Goal: Task Accomplishment & Management: Complete application form

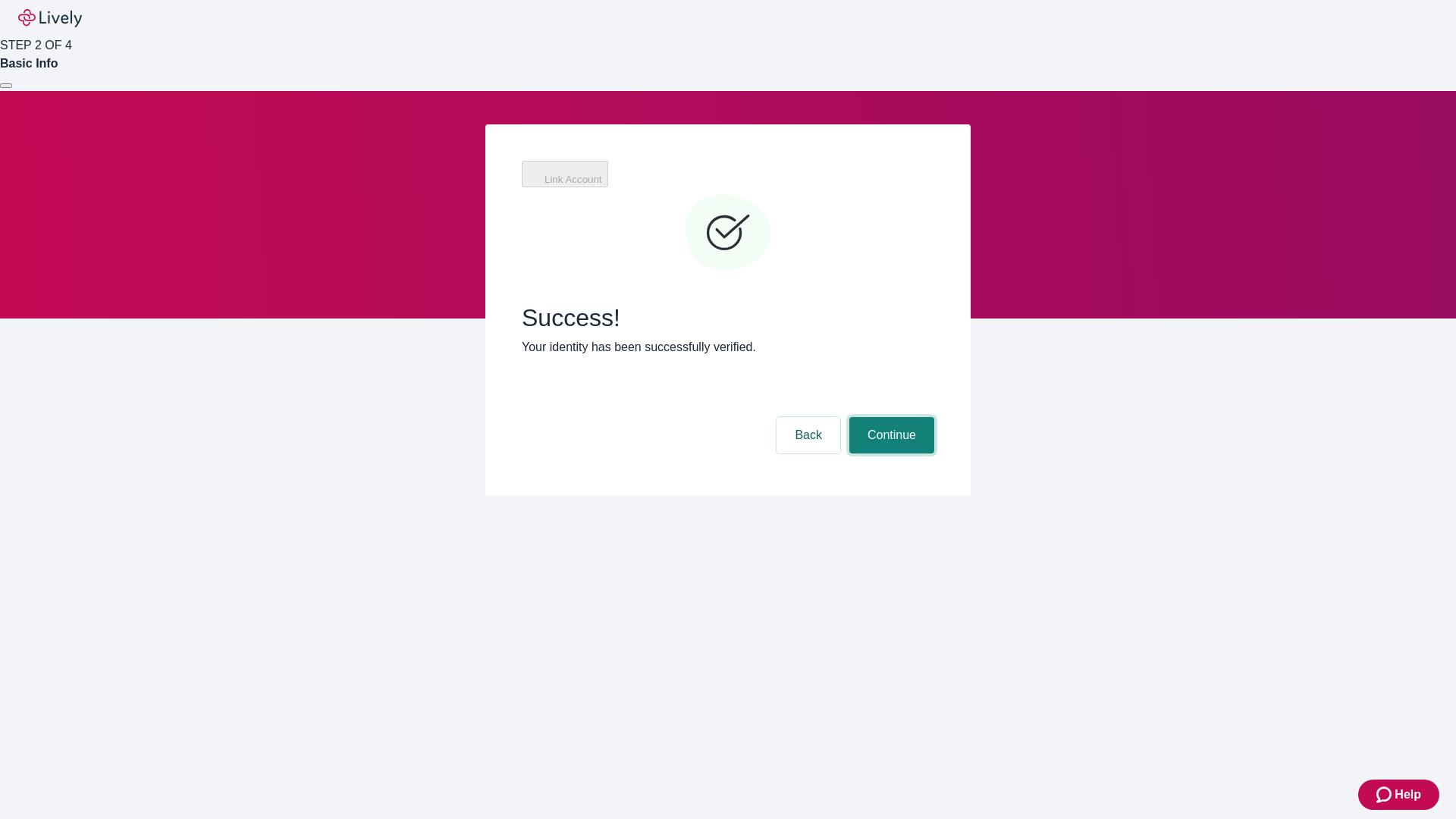
click at [934, 417] on button "Continue" at bounding box center [892, 435] width 85 height 36
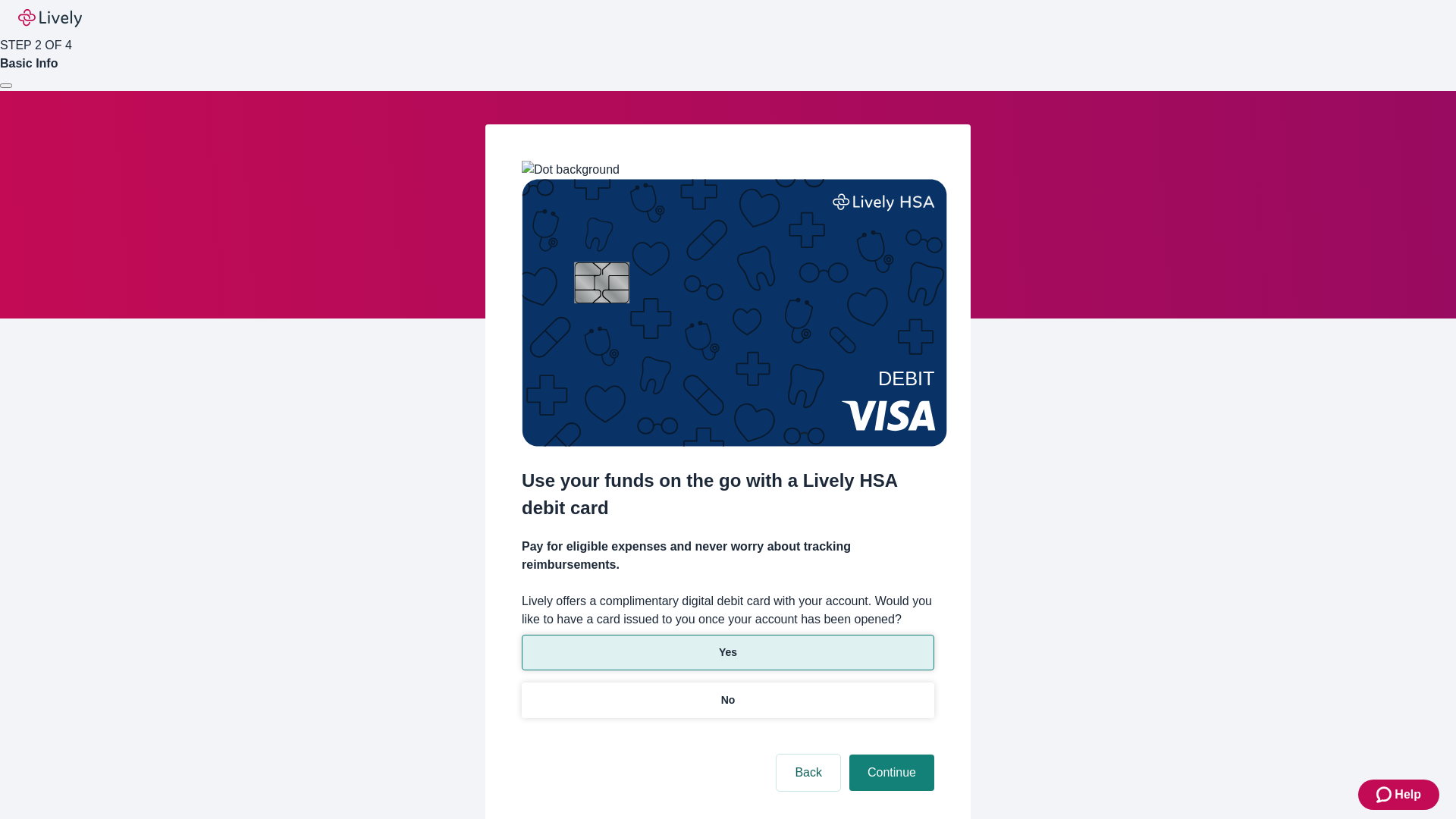
click at [727, 645] on p "Yes" at bounding box center [728, 653] width 19 height 16
click at [890, 754] on button "Continue" at bounding box center [892, 772] width 85 height 36
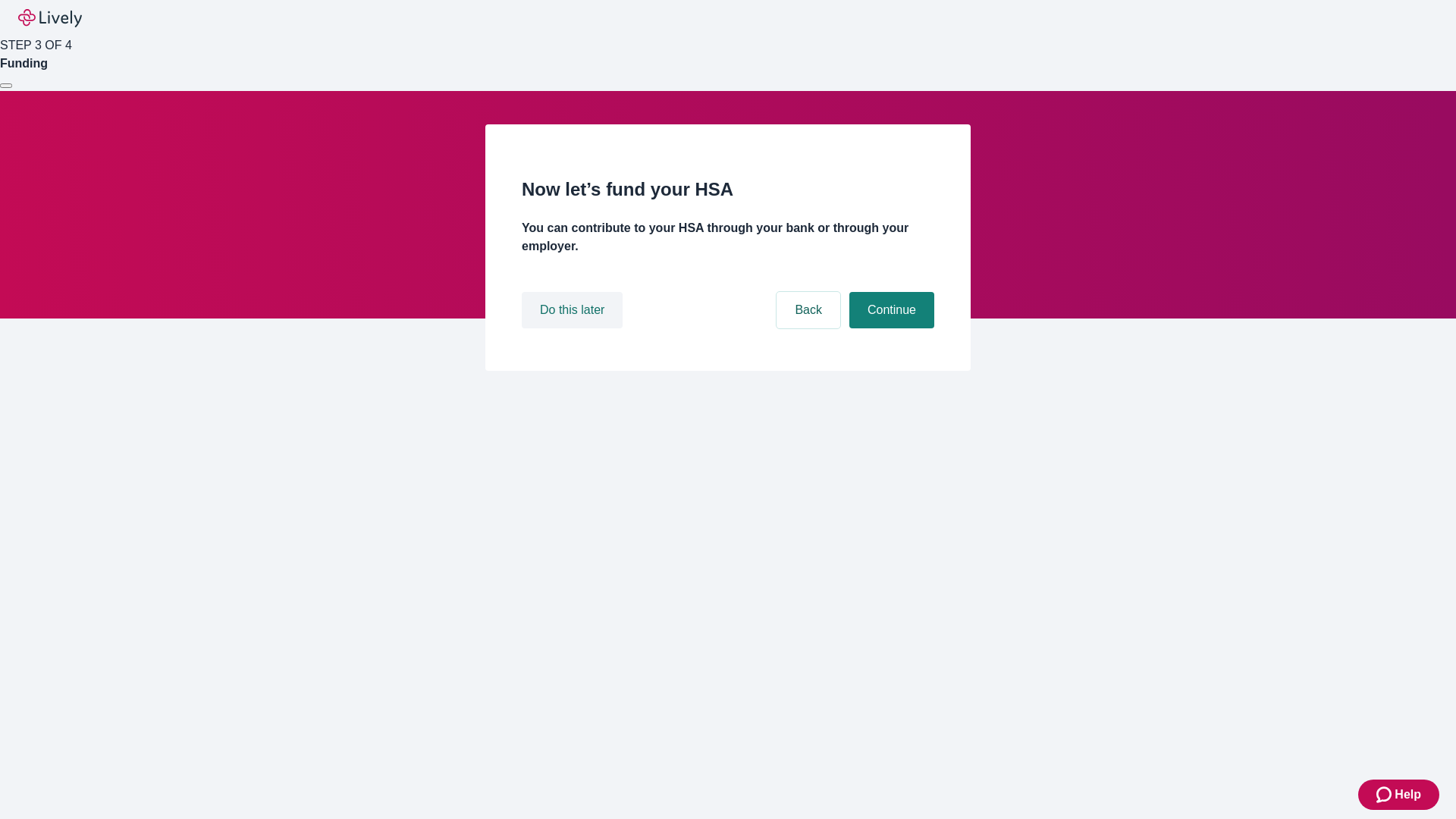
click at [574, 328] on button "Do this later" at bounding box center [572, 310] width 101 height 36
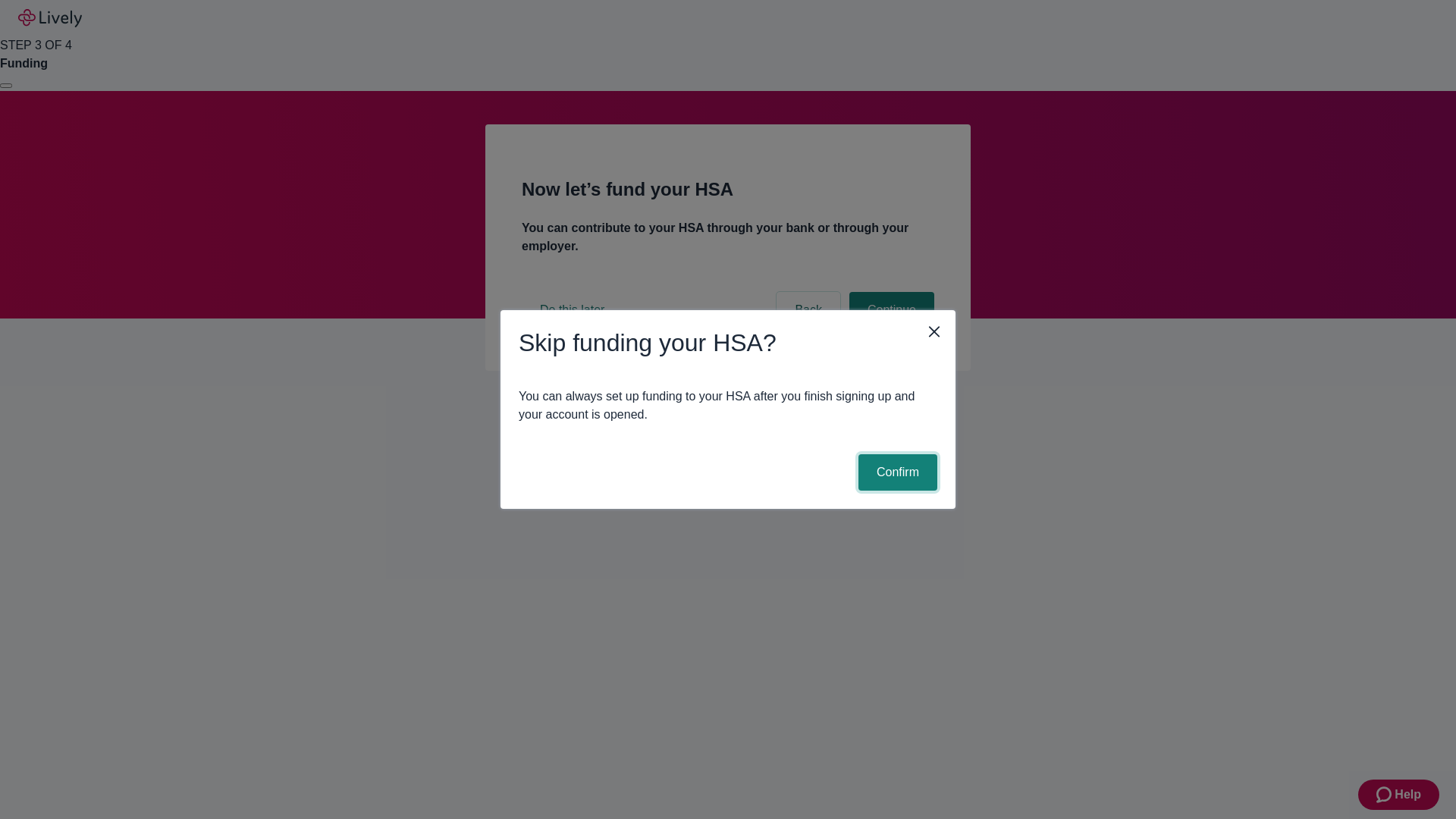
click at [895, 473] on button "Confirm" at bounding box center [897, 472] width 79 height 36
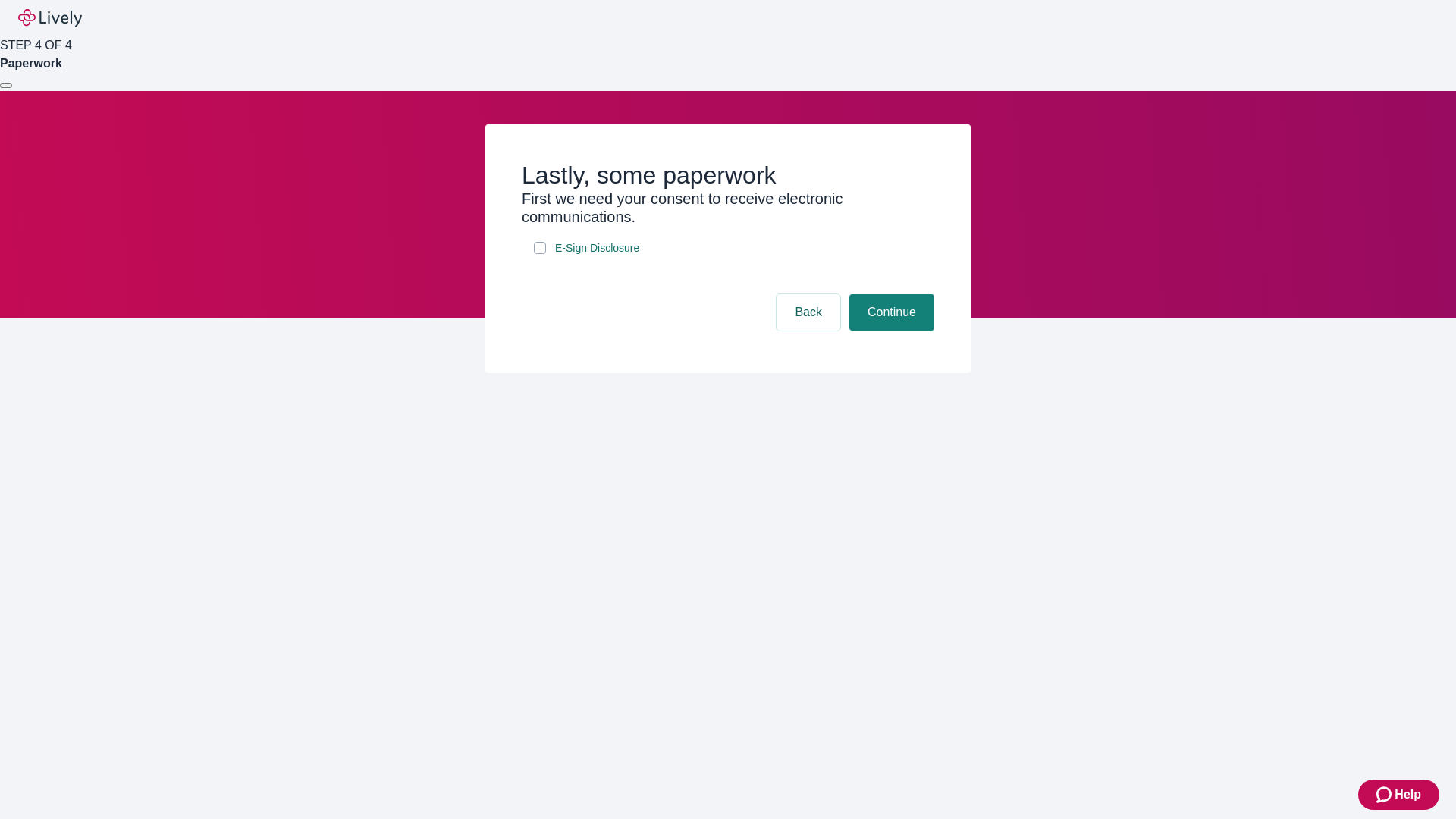
click at [540, 254] on input "E-Sign Disclosure" at bounding box center [540, 248] width 12 height 12
checkbox input "true"
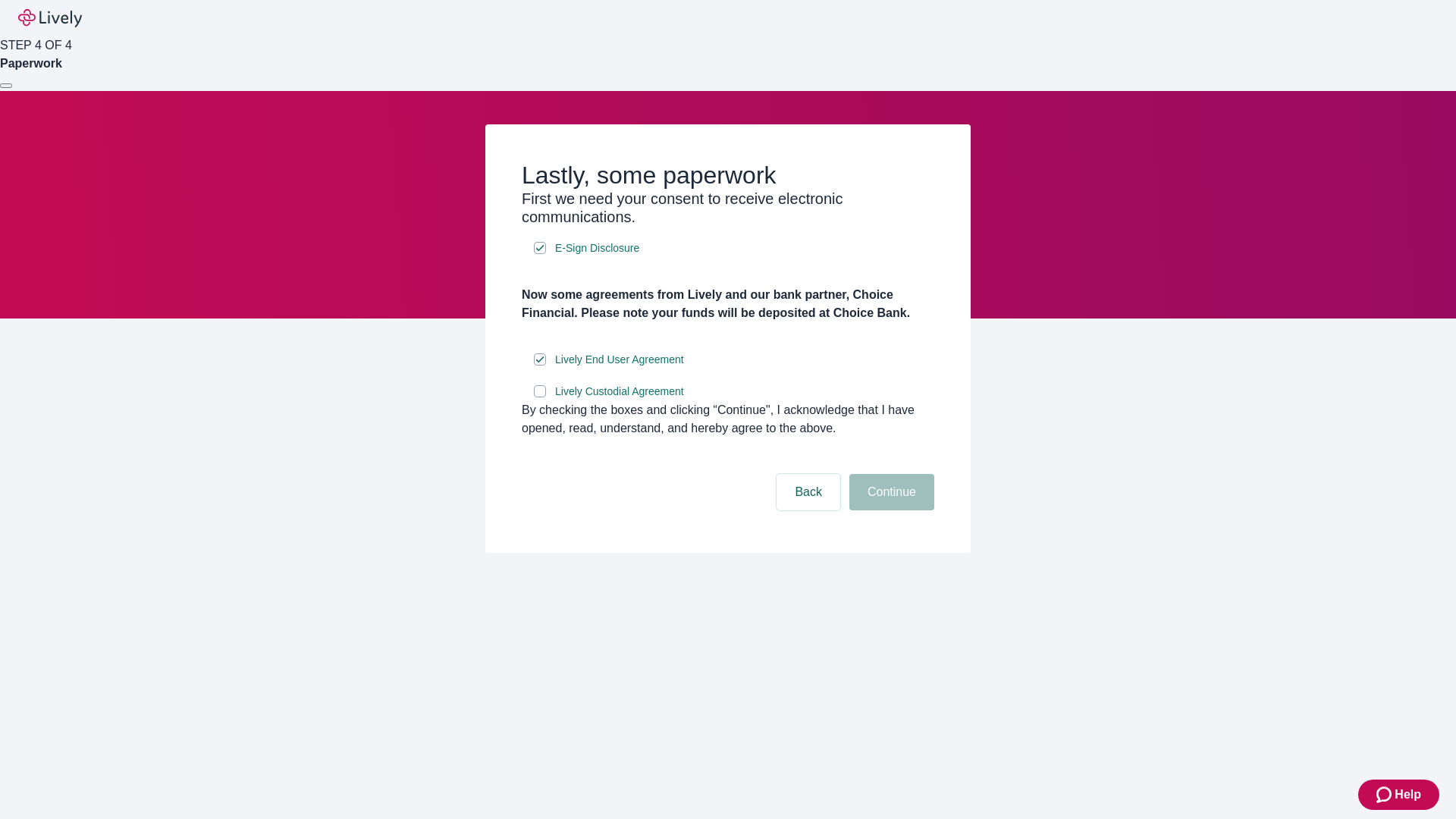
click at [540, 398] on input "Lively Custodial Agreement" at bounding box center [540, 391] width 12 height 12
checkbox input "true"
click at [890, 510] on button "Continue" at bounding box center [892, 491] width 85 height 36
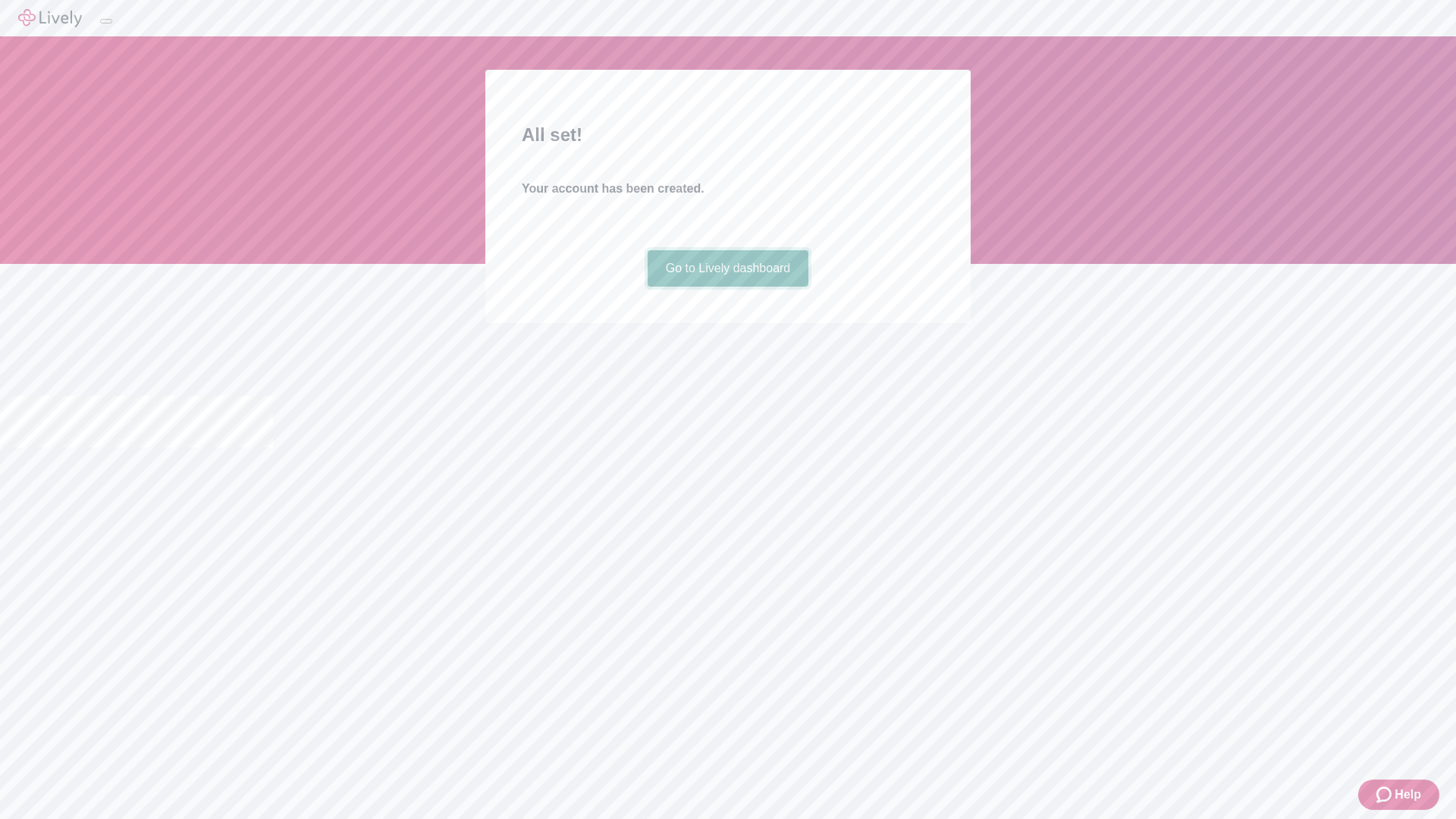
click at [727, 287] on link "Go to Lively dashboard" at bounding box center [728, 268] width 161 height 36
